Goal: Information Seeking & Learning: Learn about a topic

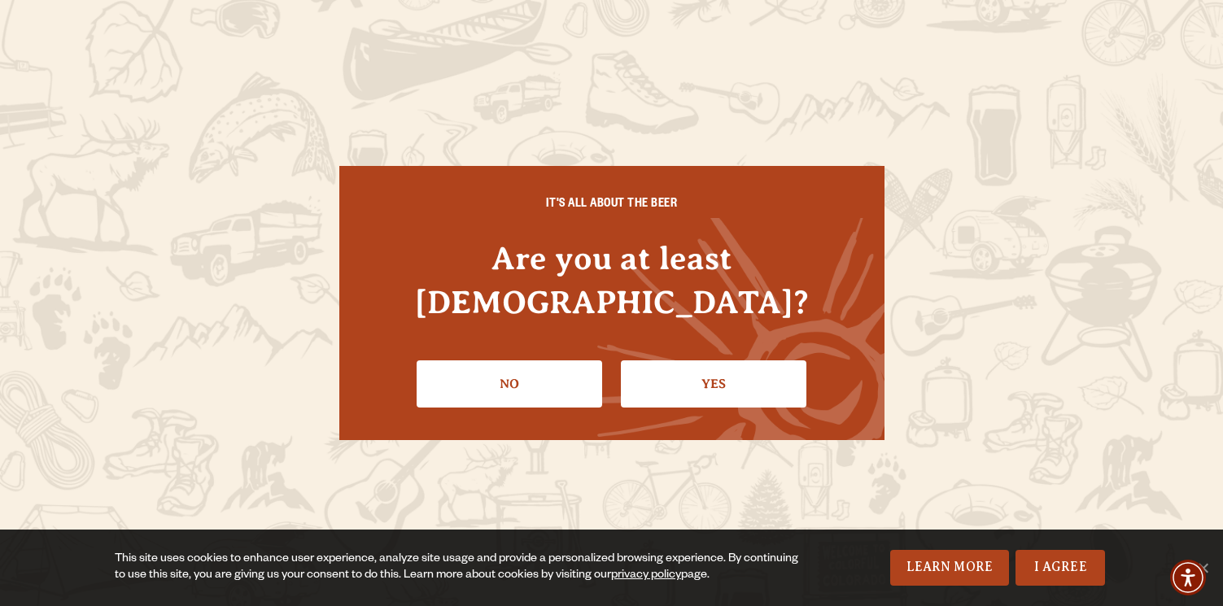
click at [737, 363] on link "Yes" at bounding box center [713, 383] width 185 height 47
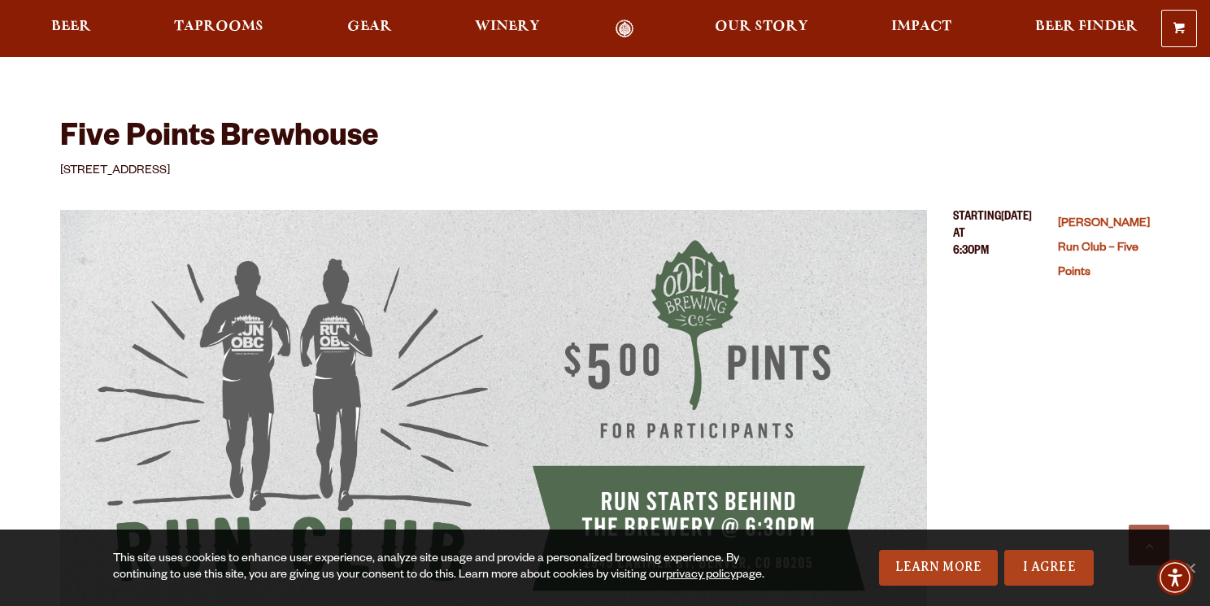
scroll to position [476, 0]
click at [239, 29] on span "Taprooms" at bounding box center [218, 26] width 89 height 13
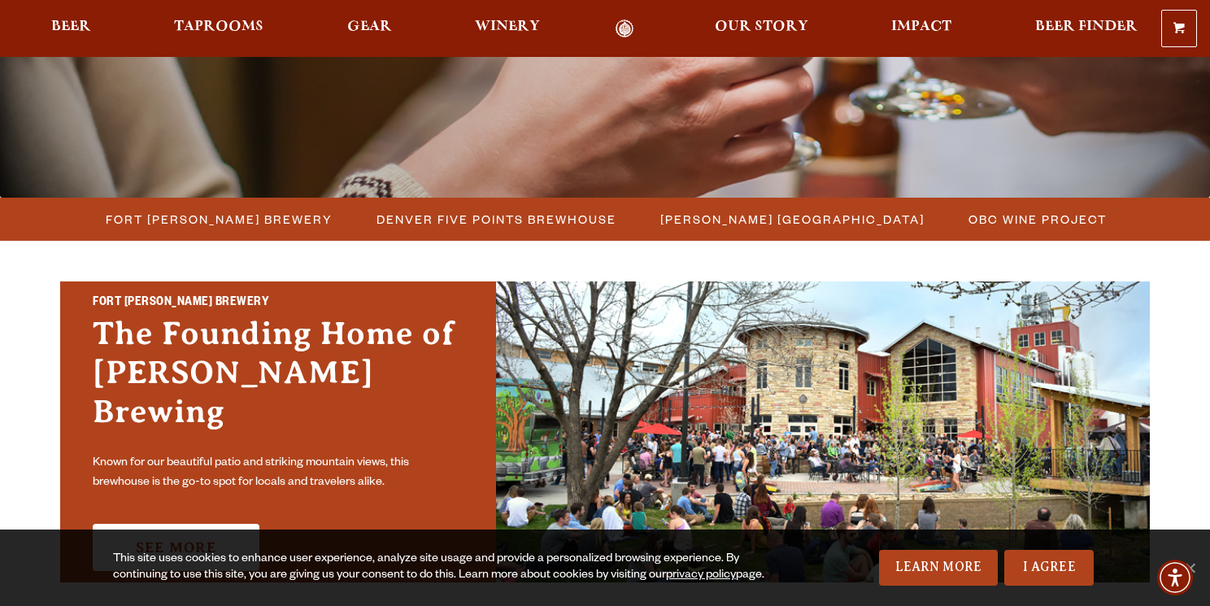
scroll to position [336, 0]
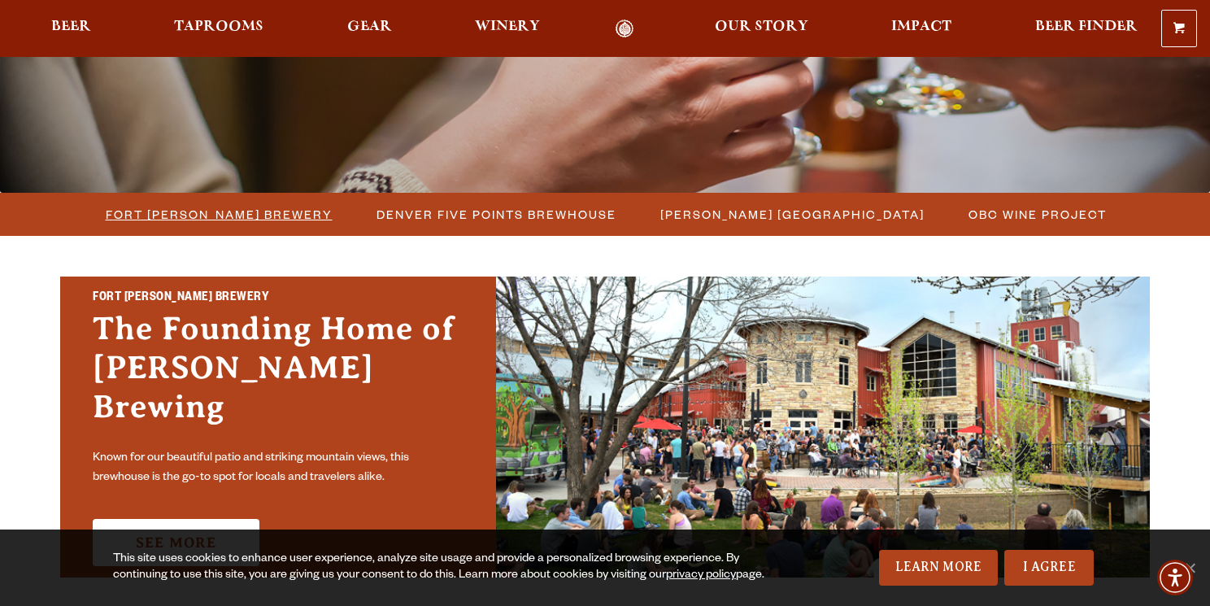
click at [232, 221] on span "Fort [PERSON_NAME] Brewery" at bounding box center [219, 215] width 227 height 24
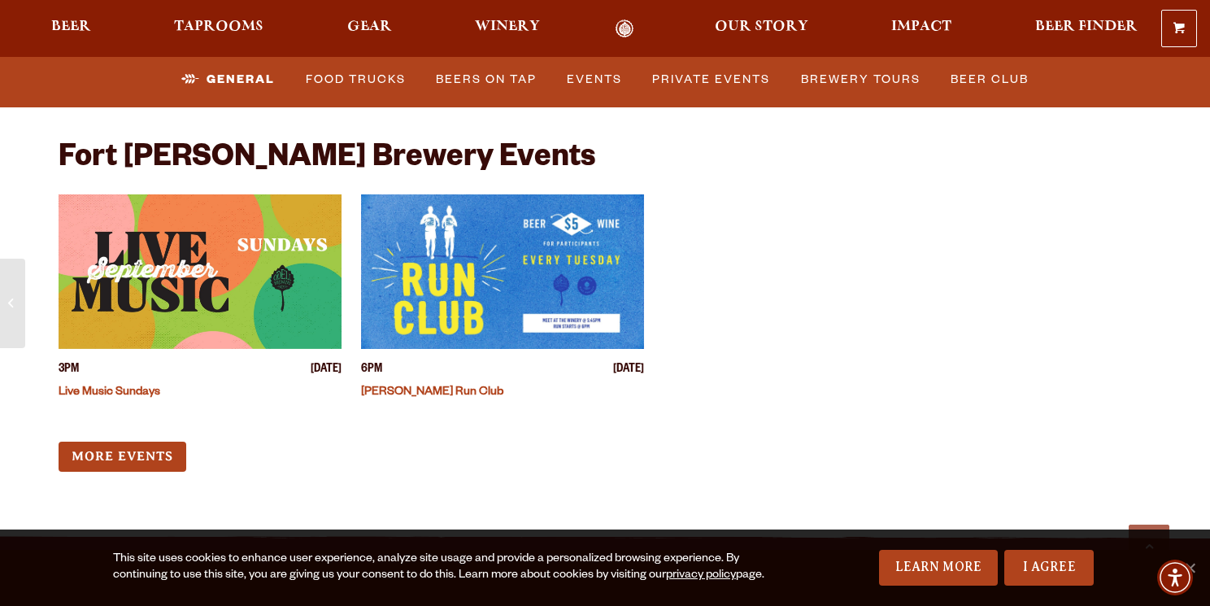
scroll to position [6314, 0]
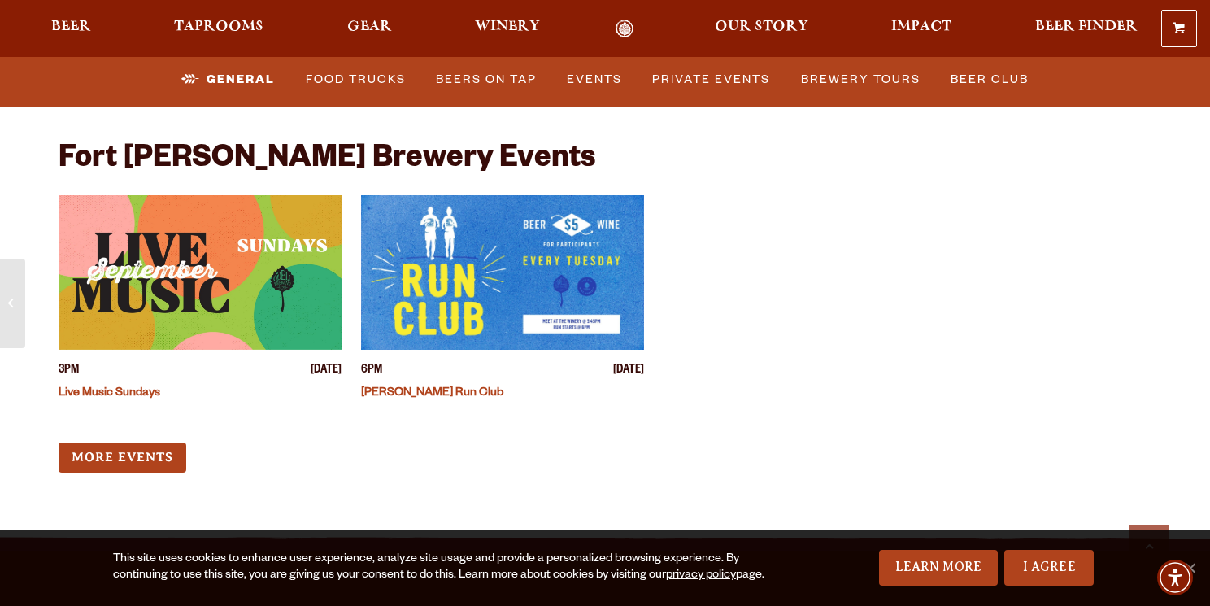
click at [484, 214] on img "View event details" at bounding box center [502, 272] width 283 height 155
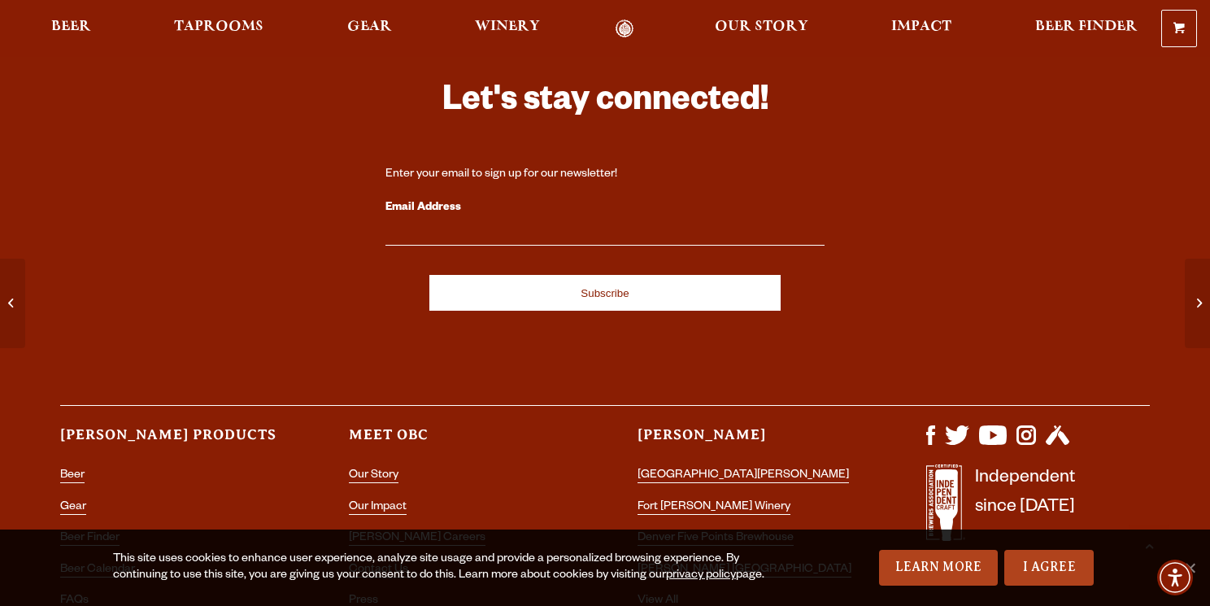
scroll to position [863, 0]
